Goal: Information Seeking & Learning: Check status

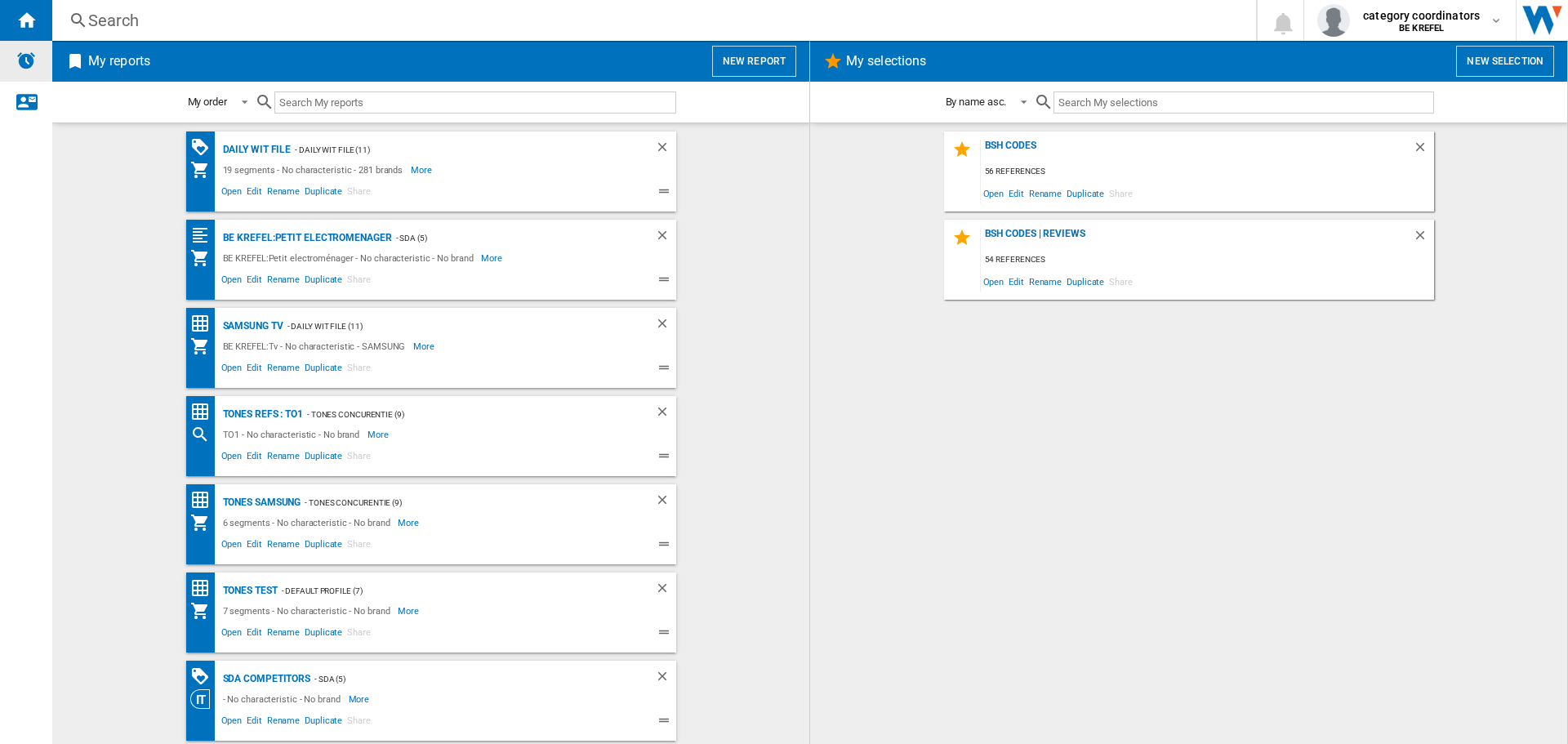
click at [28, 65] on img "Alerts" at bounding box center [26, 60] width 20 height 20
click at [32, 18] on ng-md-icon "Home" at bounding box center [26, 20] width 20 height 20
click at [102, 67] on h2 "My reports" at bounding box center [119, 60] width 68 height 31
click at [84, 59] on ng-md-icon at bounding box center [76, 61] width 20 height 20
click at [78, 58] on ng-md-icon at bounding box center [76, 61] width 20 height 20
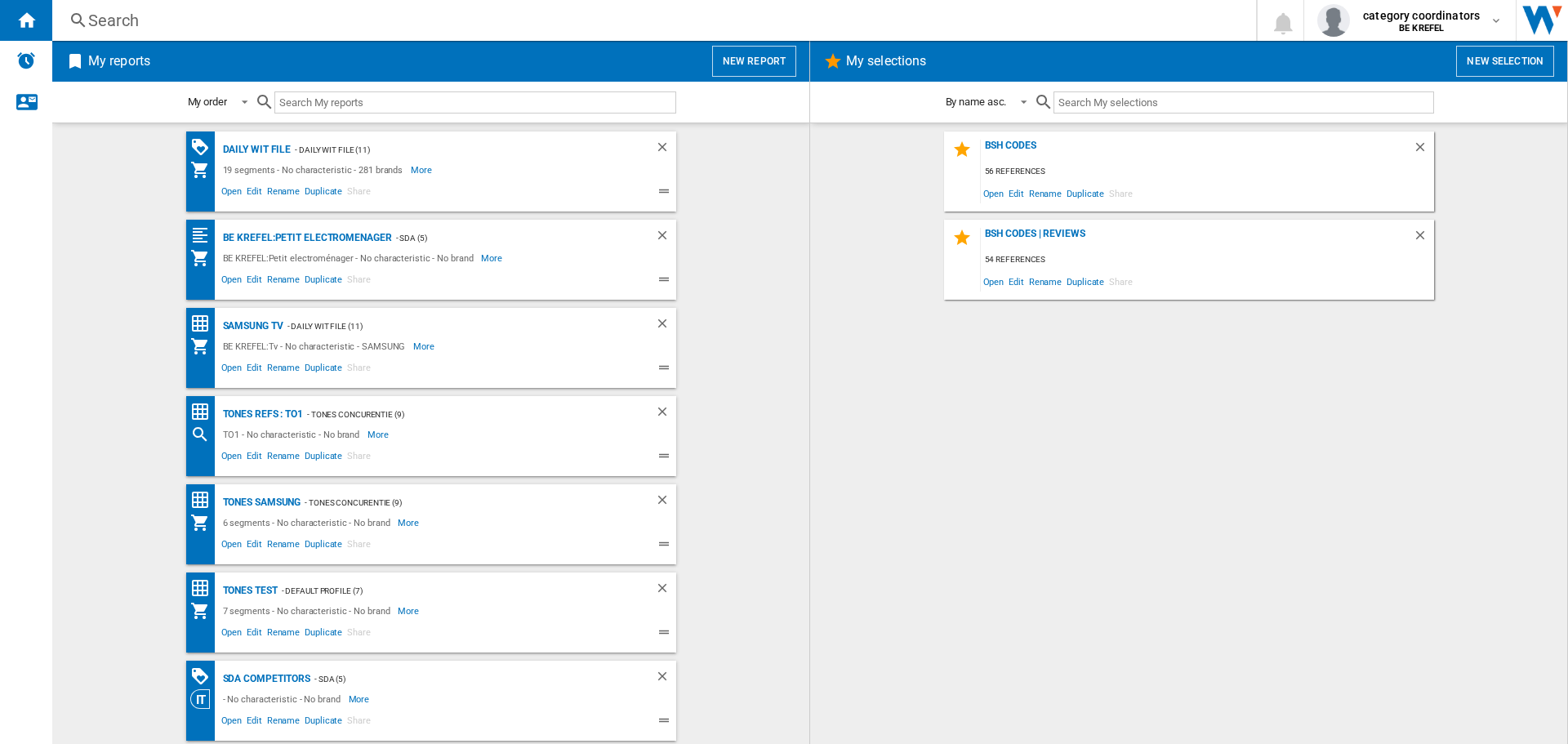
click at [84, 18] on ng-md-icon at bounding box center [78, 20] width 20 height 20
click at [77, 20] on ng-md-icon at bounding box center [78, 20] width 20 height 20
click at [235, 149] on div "Daily WIT file" at bounding box center [255, 149] width 73 height 20
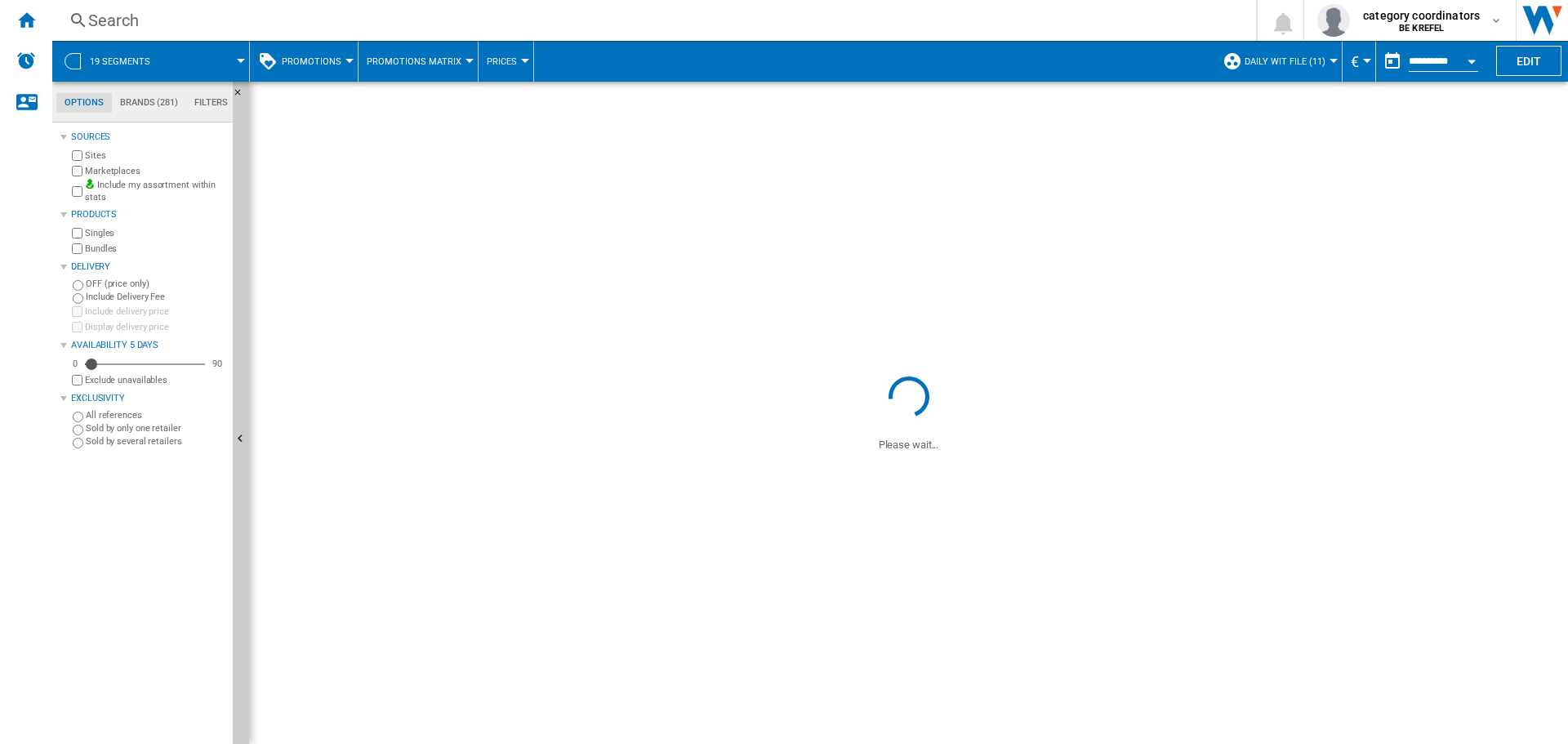
click at [332, 64] on span "Promotions" at bounding box center [311, 61] width 60 height 11
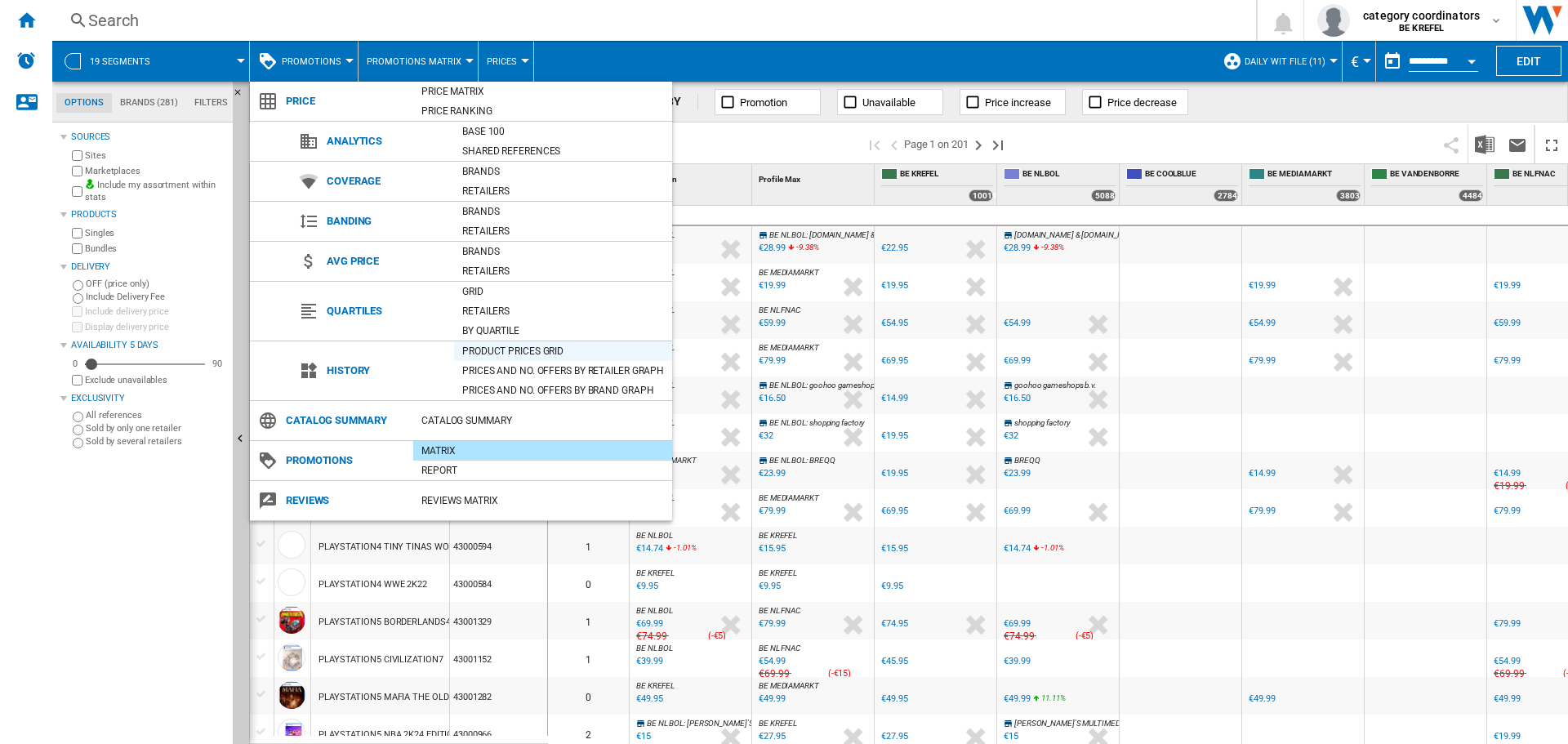
click at [527, 351] on div "Product prices grid" at bounding box center [562, 351] width 218 height 16
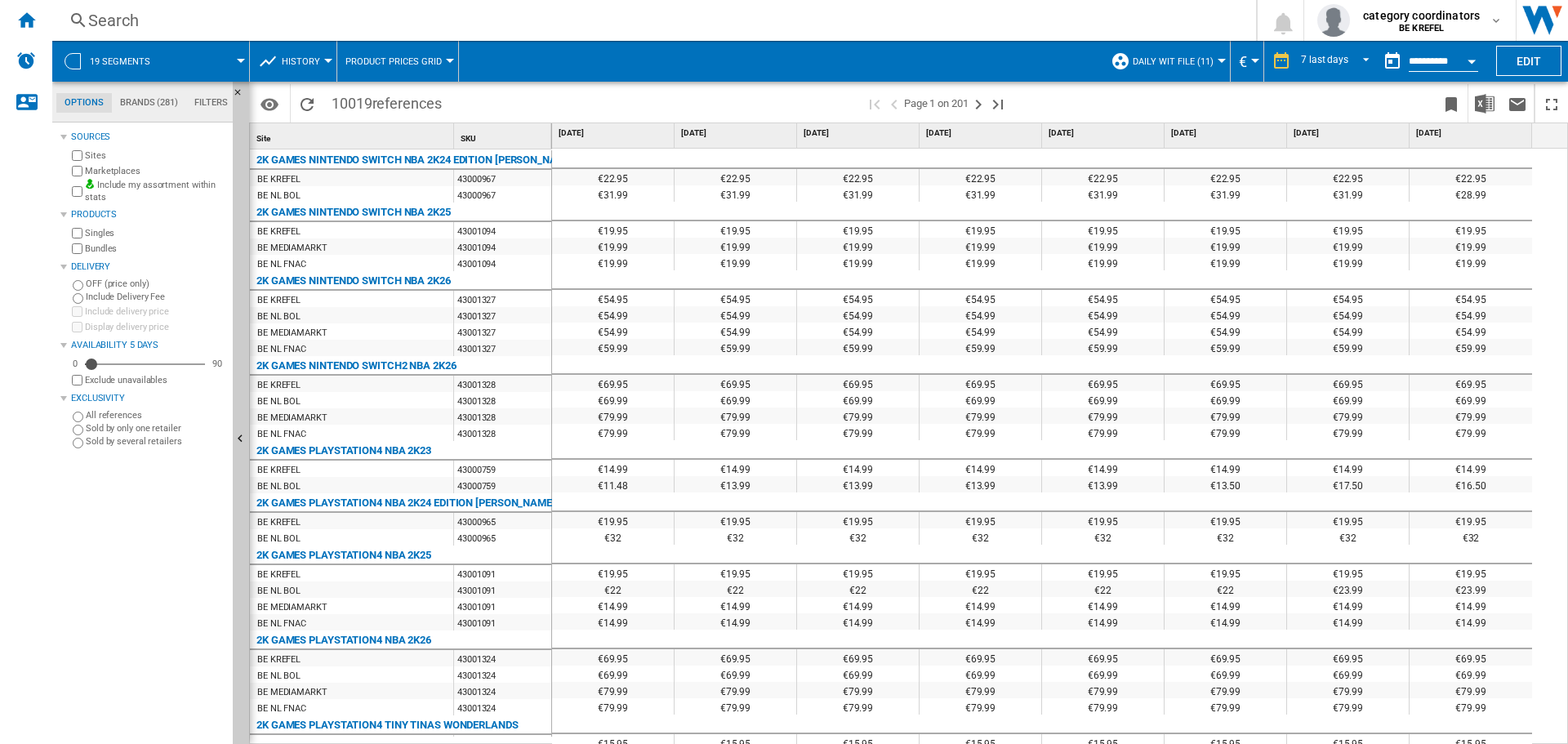
click at [90, 15] on div "Search" at bounding box center [650, 20] width 1125 height 23
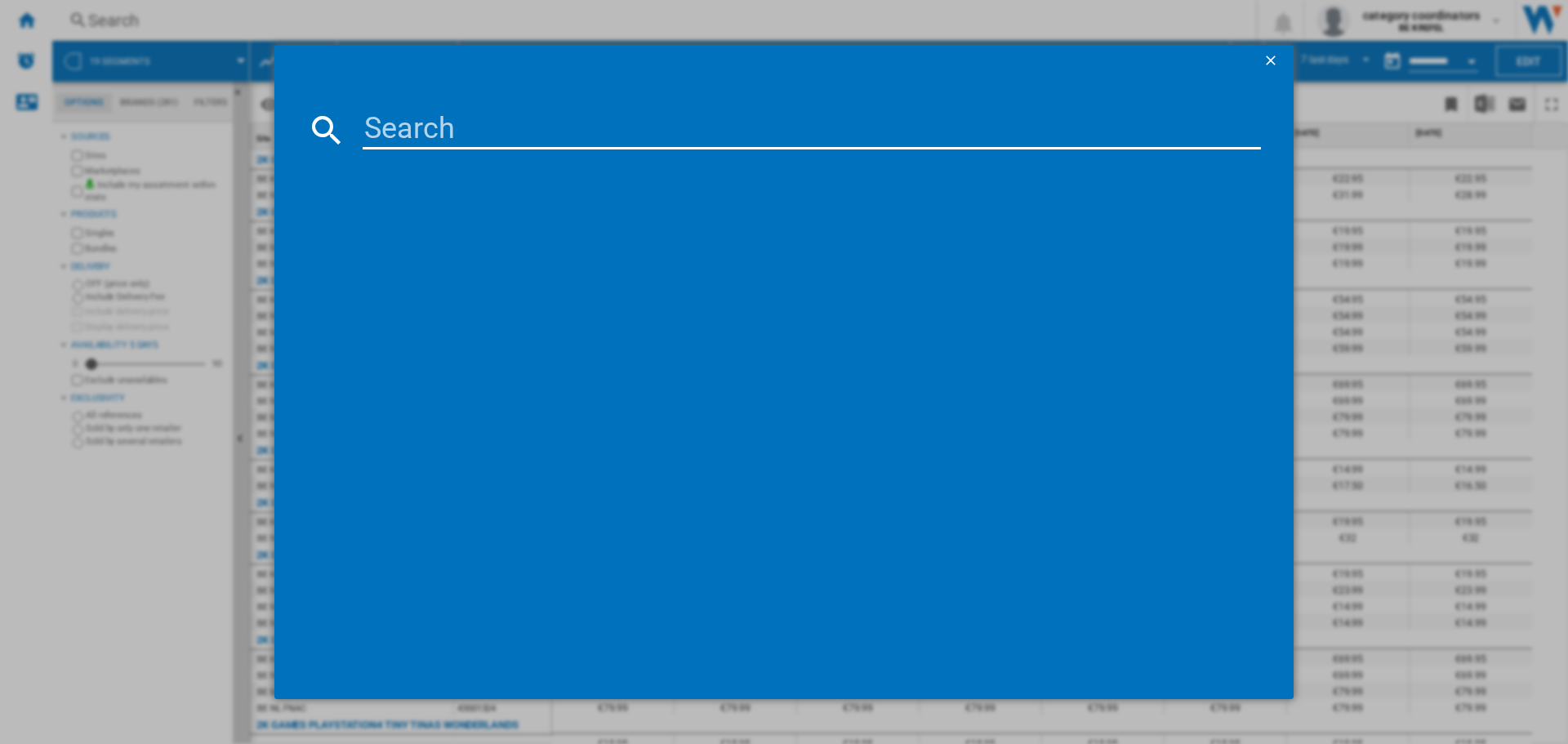
drag, startPoint x: 365, startPoint y: 109, endPoint x: 377, endPoint y: 131, distance: 25.1
click at [369, 123] on md-dialog-content at bounding box center [784, 388] width 1019 height 622
click at [380, 136] on input at bounding box center [811, 130] width 898 height 39
type input "12006499"
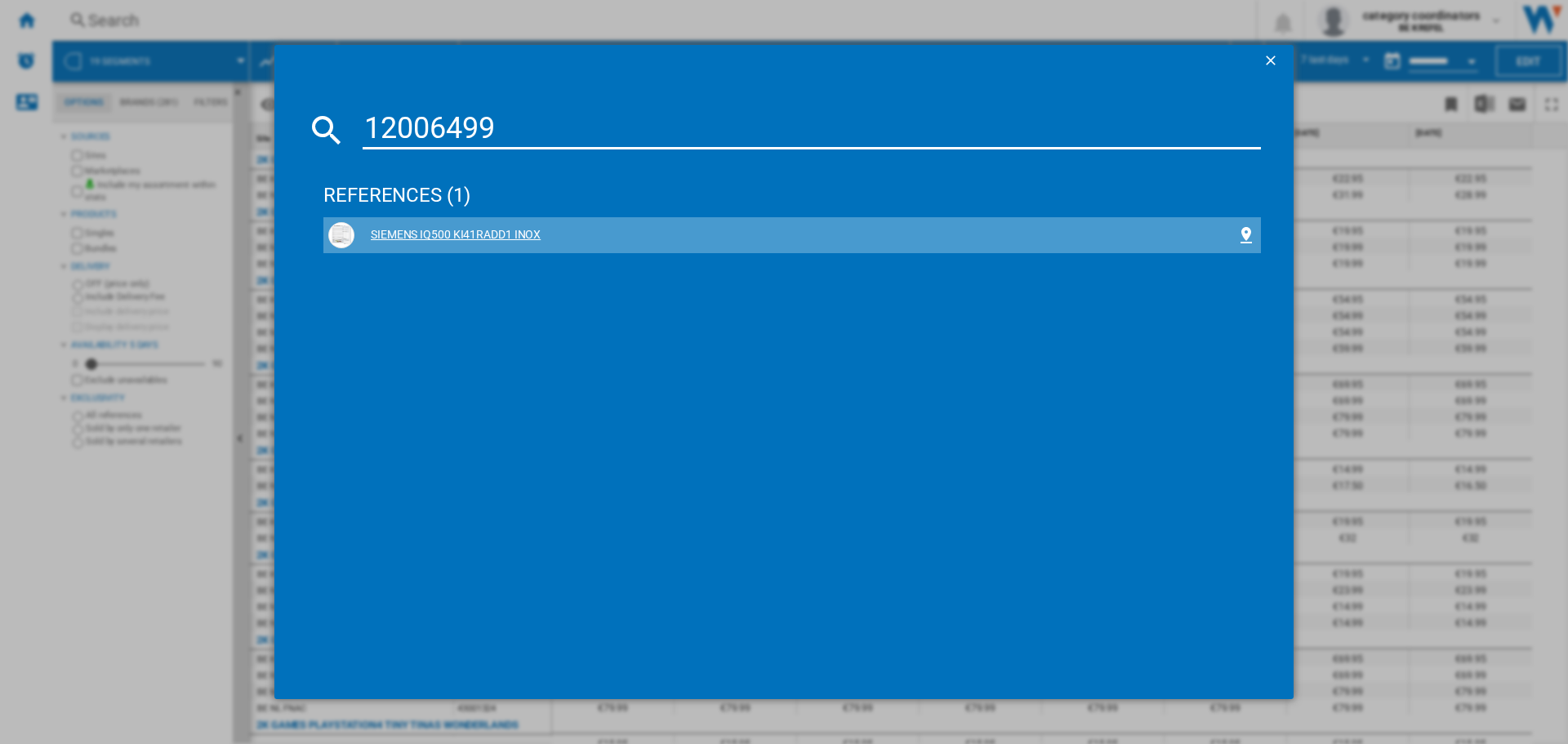
click at [470, 238] on div "SIEMENS IQ500 KI41RADD1 INOX" at bounding box center [795, 235] width 882 height 16
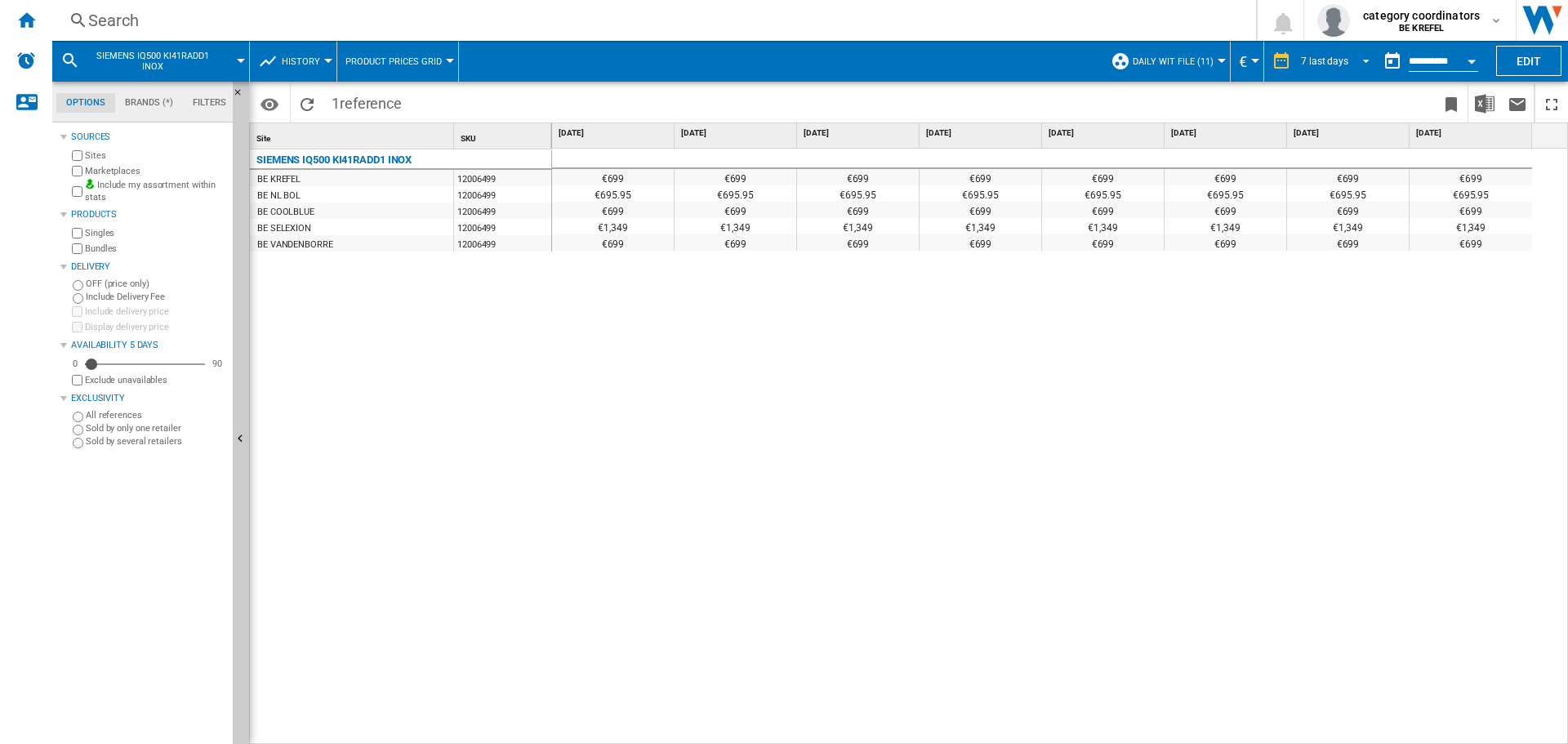
click at [1309, 61] on div "7 last days" at bounding box center [1324, 60] width 47 height 12
click at [1318, 91] on div "14 last days" at bounding box center [1325, 87] width 53 height 14
click at [93, 24] on div "Search" at bounding box center [650, 20] width 1125 height 23
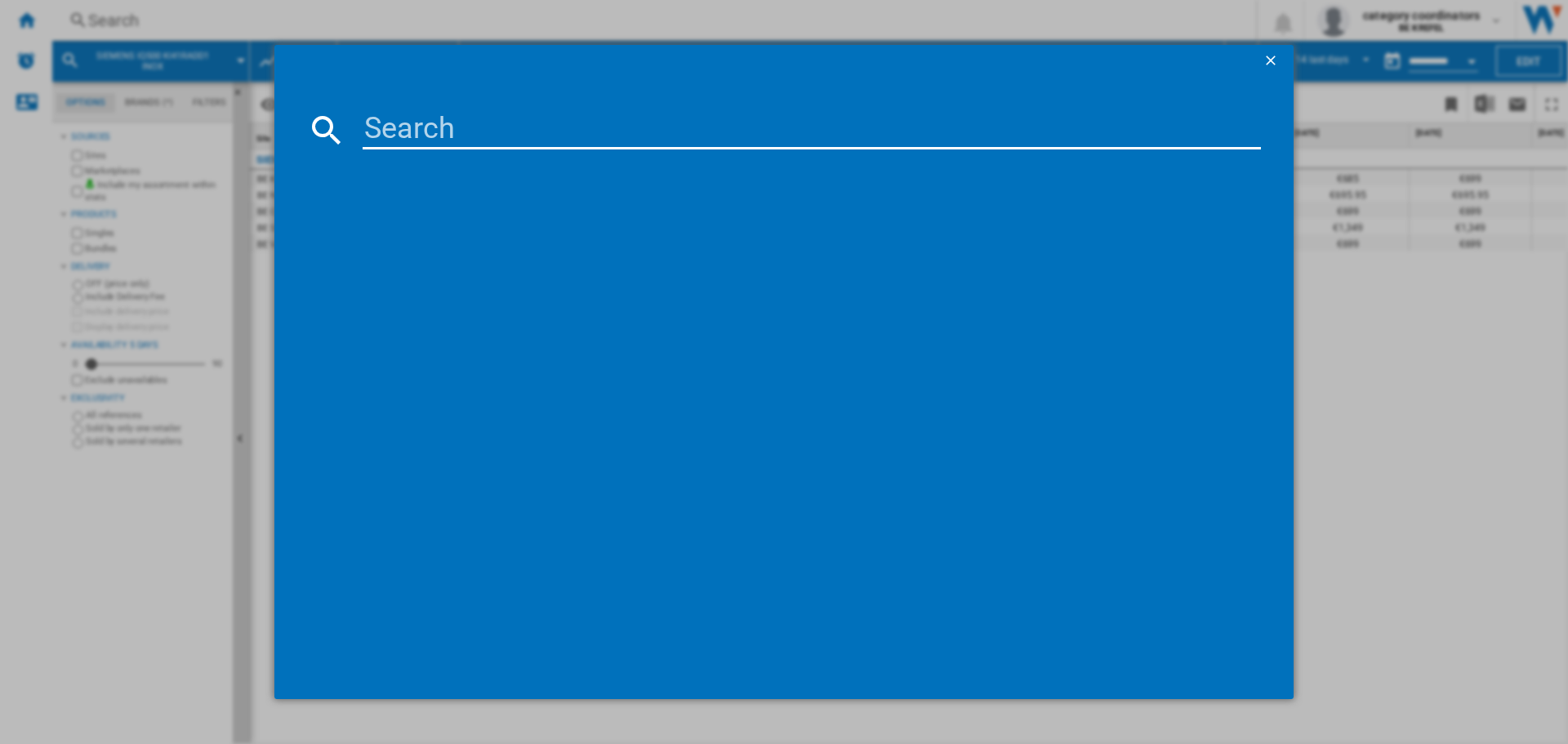
click at [497, 127] on input at bounding box center [811, 130] width 898 height 39
type input "12006499"
click at [462, 228] on div "SIEMENS IQ500 KI41RADD1 INOX" at bounding box center [795, 235] width 882 height 16
click at [404, 228] on div "SIEMENS IQ500 KI41RADD1 INOX" at bounding box center [795, 235] width 882 height 16
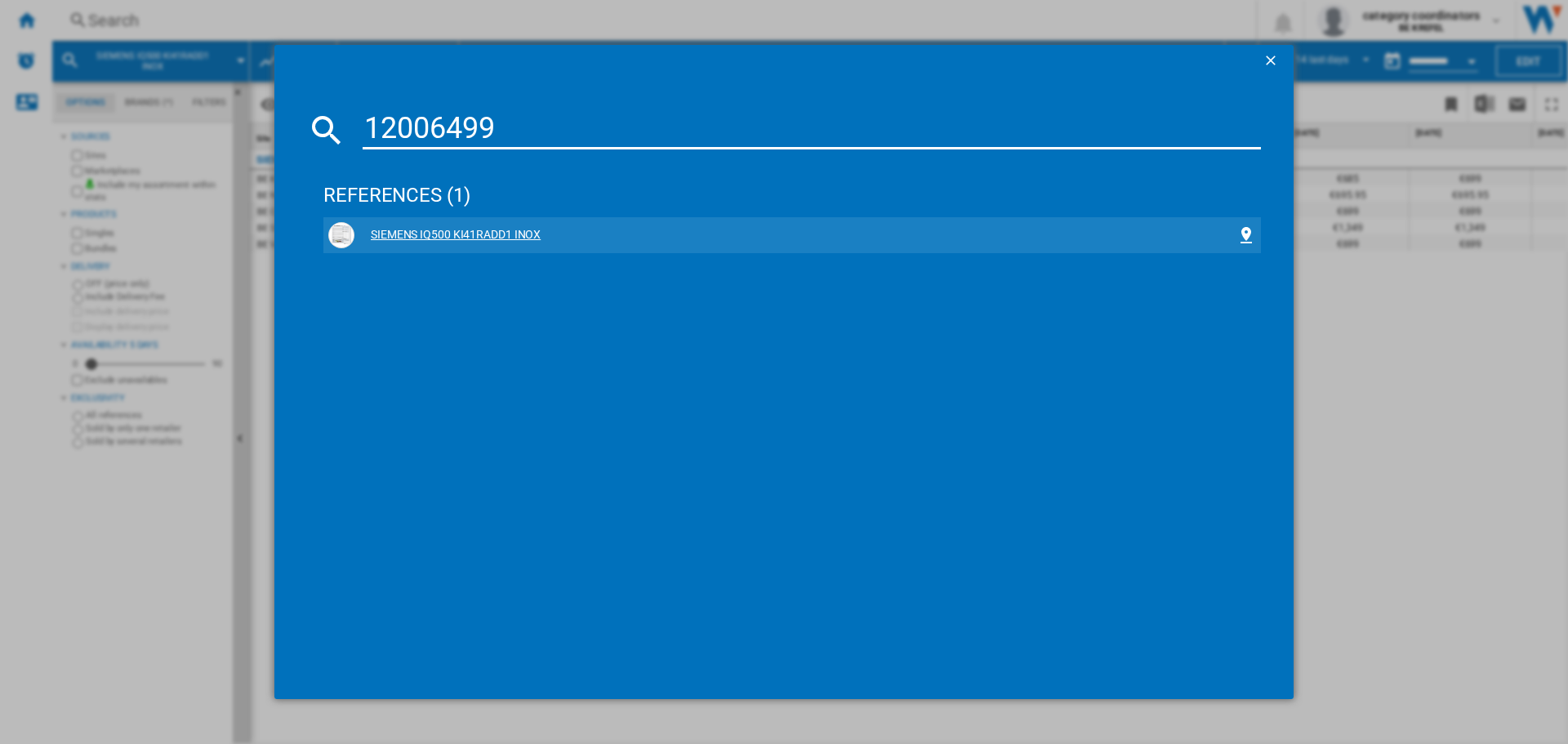
click at [336, 223] on div at bounding box center [340, 235] width 26 height 26
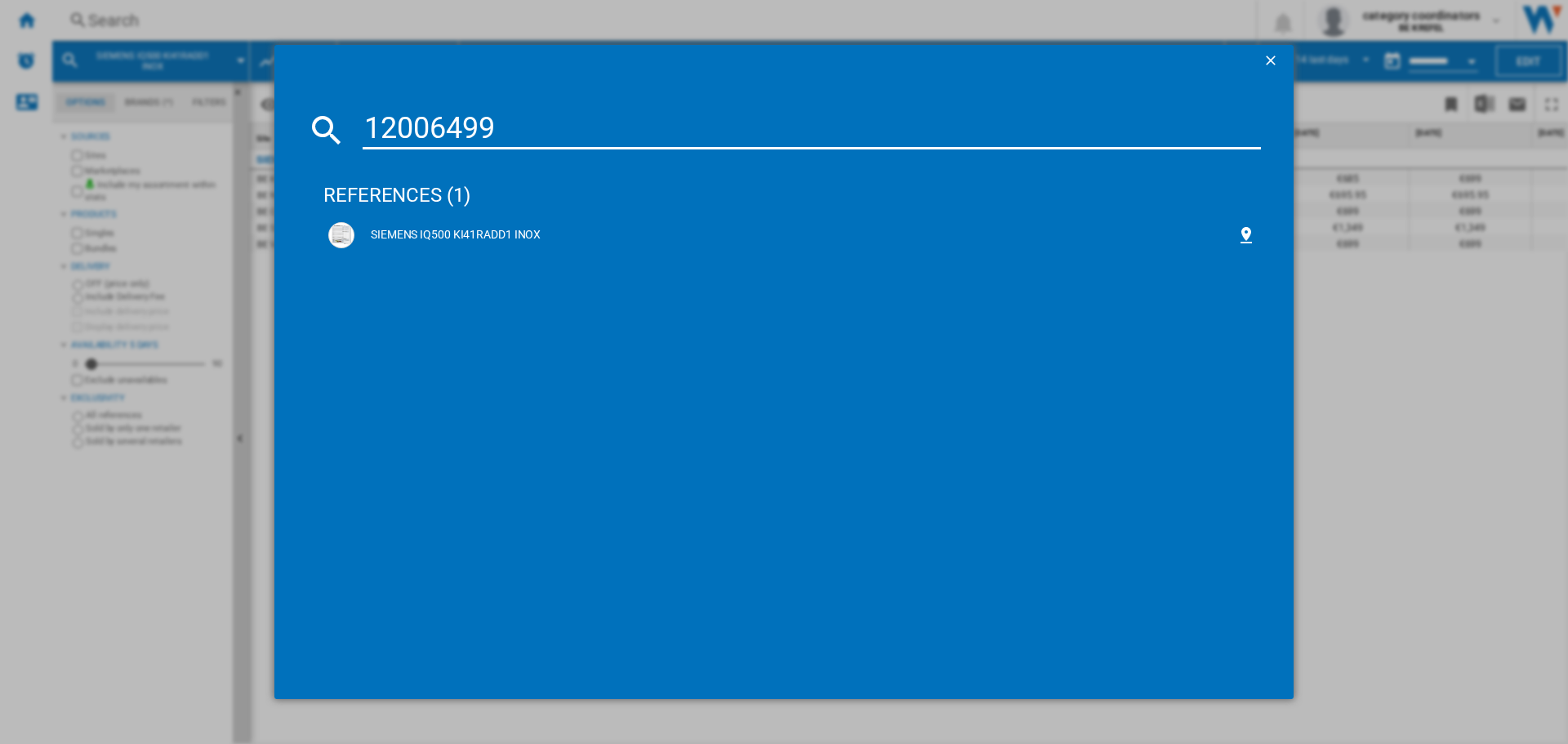
click at [1256, 58] on button "button" at bounding box center [1271, 61] width 33 height 33
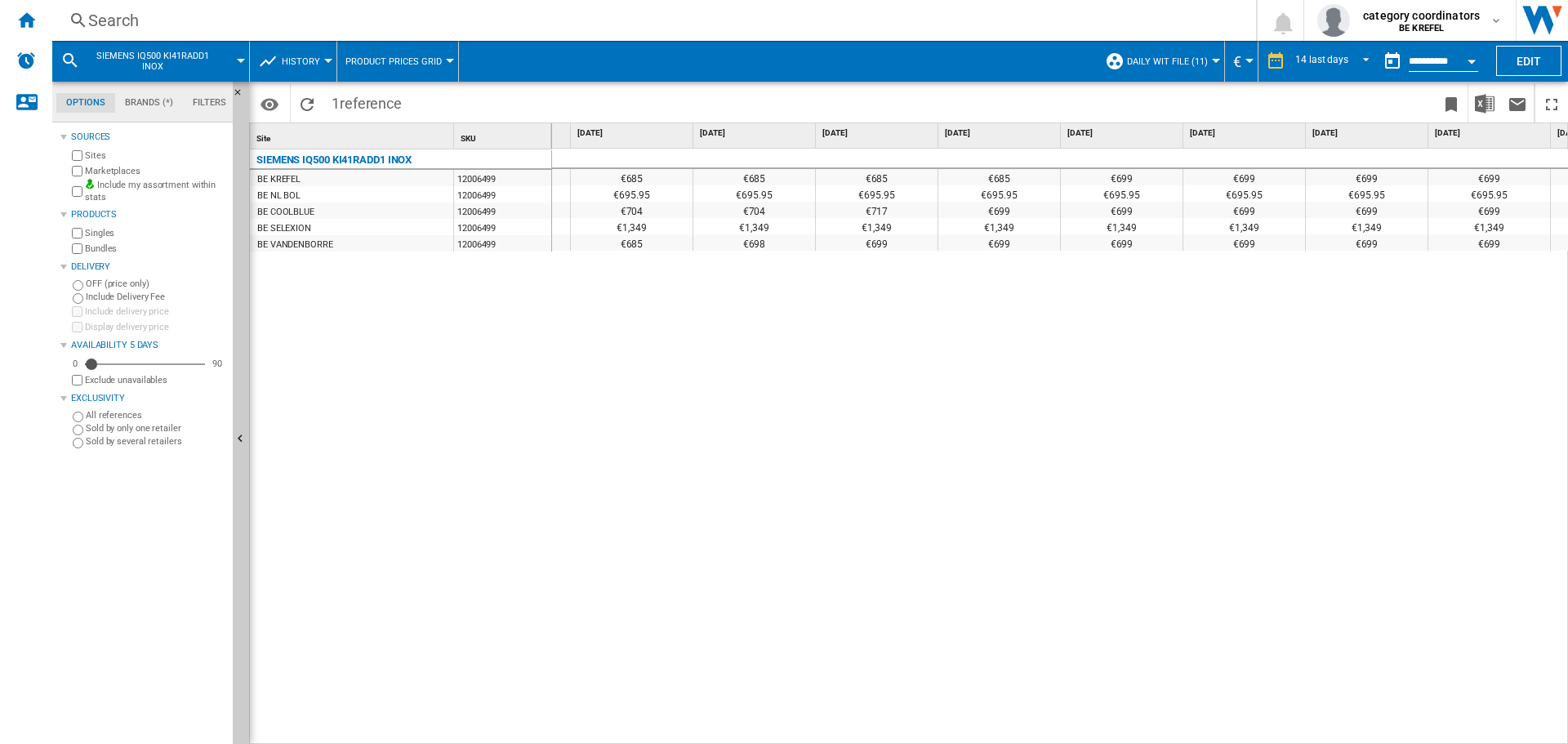
scroll to position [0, 244]
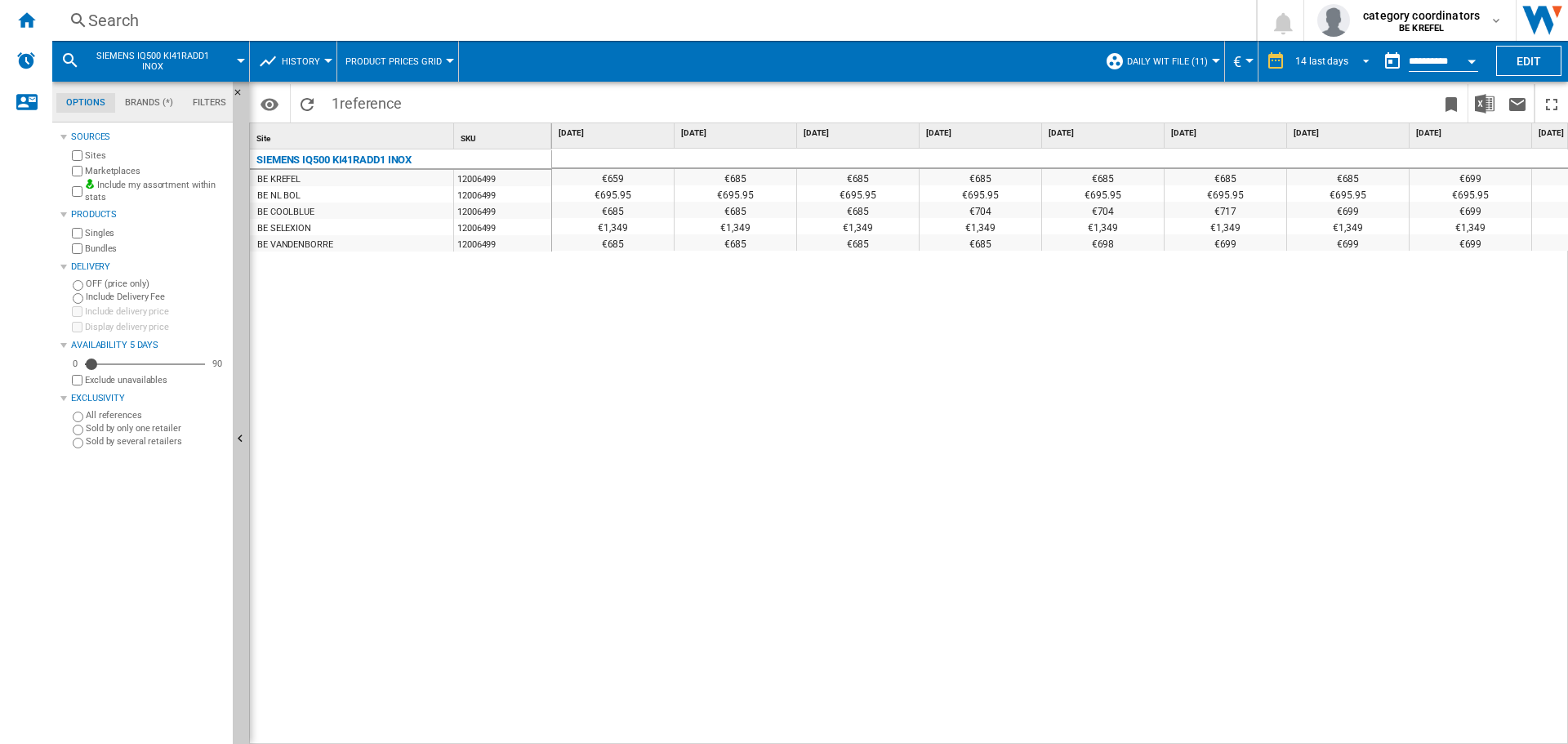
click at [1335, 59] on div "14 last days" at bounding box center [1322, 60] width 53 height 12
click at [1329, 134] on div "31 last days" at bounding box center [1320, 136] width 53 height 14
